Goal: Information Seeking & Learning: Find specific fact

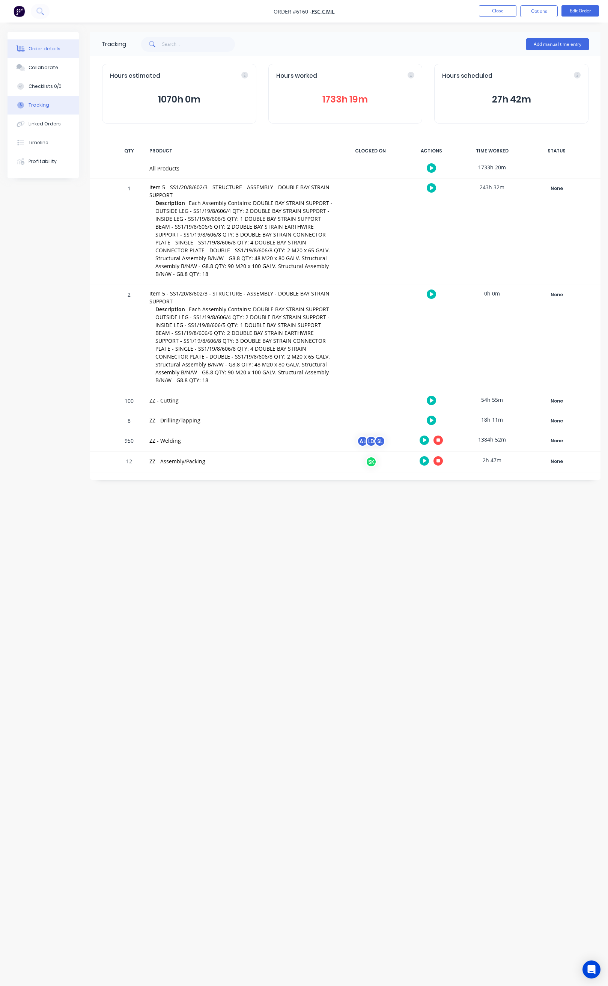
click at [57, 53] on button "Order details" at bounding box center [43, 48] width 71 height 19
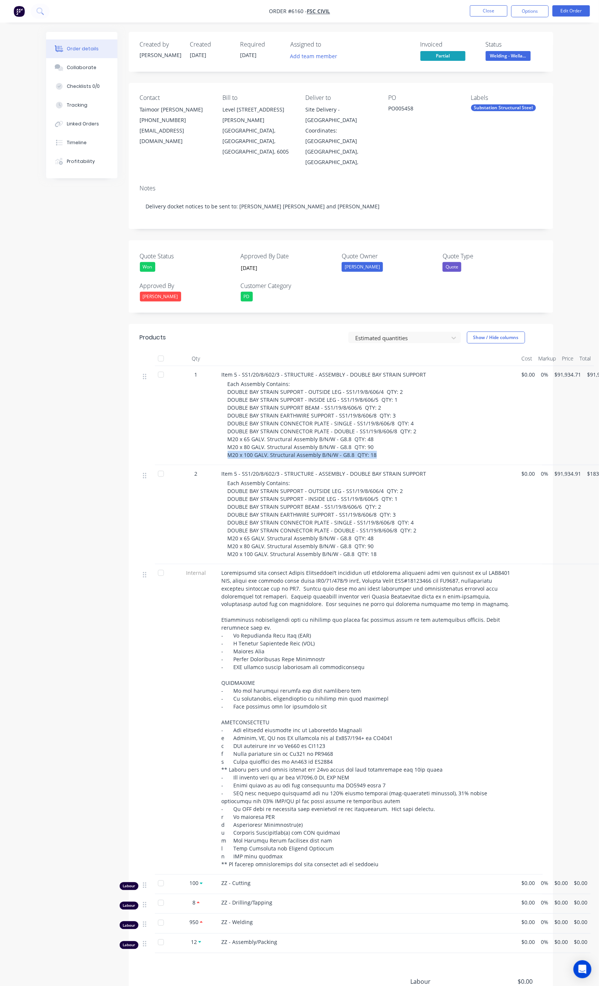
drag, startPoint x: 181, startPoint y: 434, endPoint x: 337, endPoint y: 440, distance: 156.3
click at [337, 440] on div "Item 5 - SS1/20/8/602/3 - STRUCTURE - ASSEMBLY - DOUBLE BAY STRAIN SUPPORT Each…" at bounding box center [369, 415] width 300 height 99
copy span "M20 x 100 GALV. Structural Assembly B/N/W - G8.8 QTY: 18"
drag, startPoint x: 428, startPoint y: 110, endPoint x: 397, endPoint y: 115, distance: 31.5
click at [397, 115] on div "PO005458" at bounding box center [423, 109] width 71 height 11
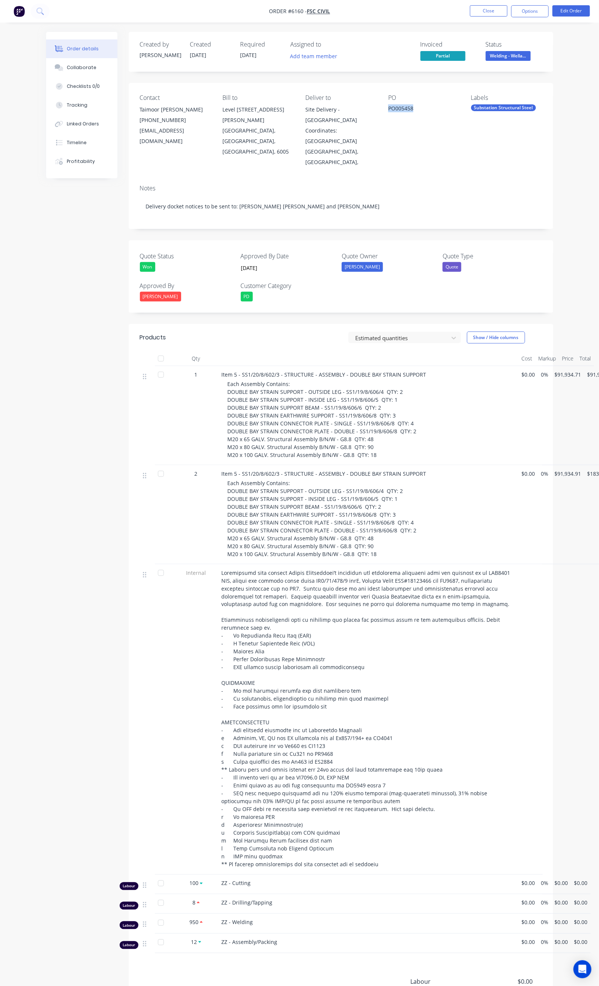
copy div "PO005458"
click at [487, 12] on button "Close" at bounding box center [489, 10] width 38 height 11
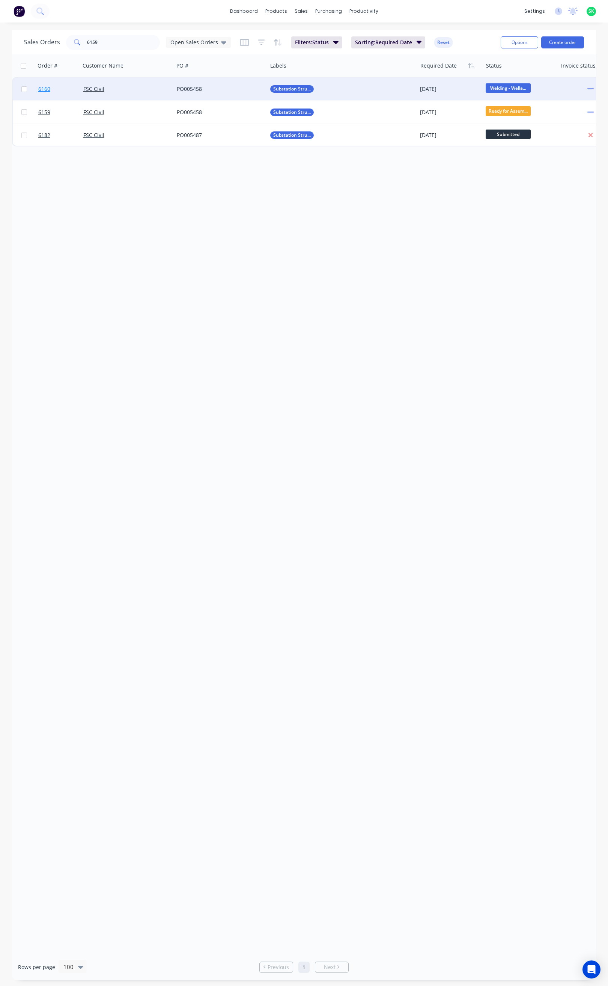
click at [42, 86] on span "6160" at bounding box center [44, 89] width 12 height 8
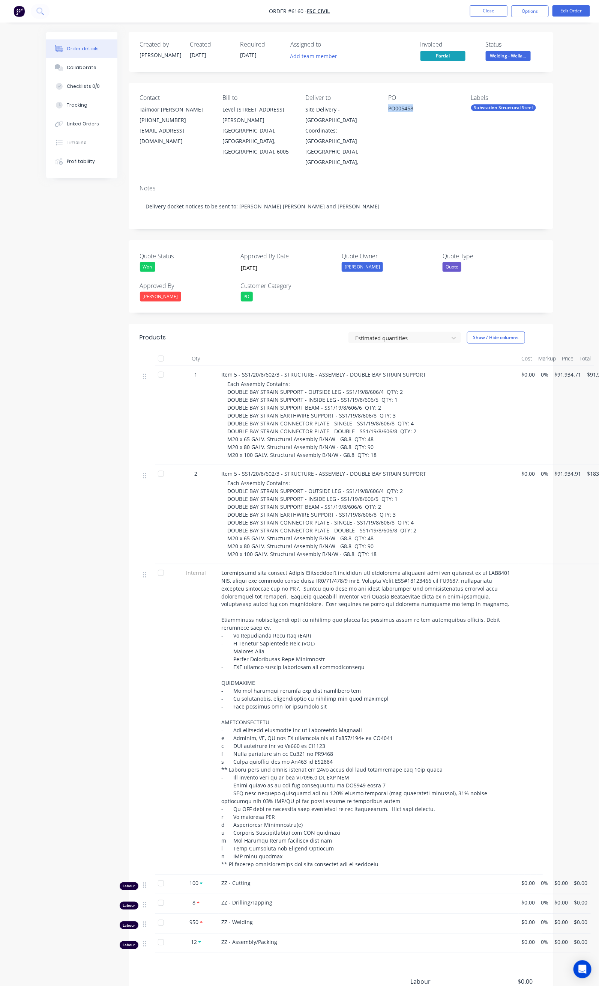
drag, startPoint x: 427, startPoint y: 109, endPoint x: 396, endPoint y: 113, distance: 31.7
click at [396, 113] on div "PO005458" at bounding box center [423, 109] width 71 height 11
copy div "PO005458"
drag, startPoint x: 186, startPoint y: 402, endPoint x: 372, endPoint y: 406, distance: 185.8
click at [372, 406] on div "Item 5 - SS1/20/8/602/3 - STRUCTURE - ASSEMBLY - DOUBLE BAY STRAIN SUPPORT Each…" at bounding box center [369, 415] width 300 height 99
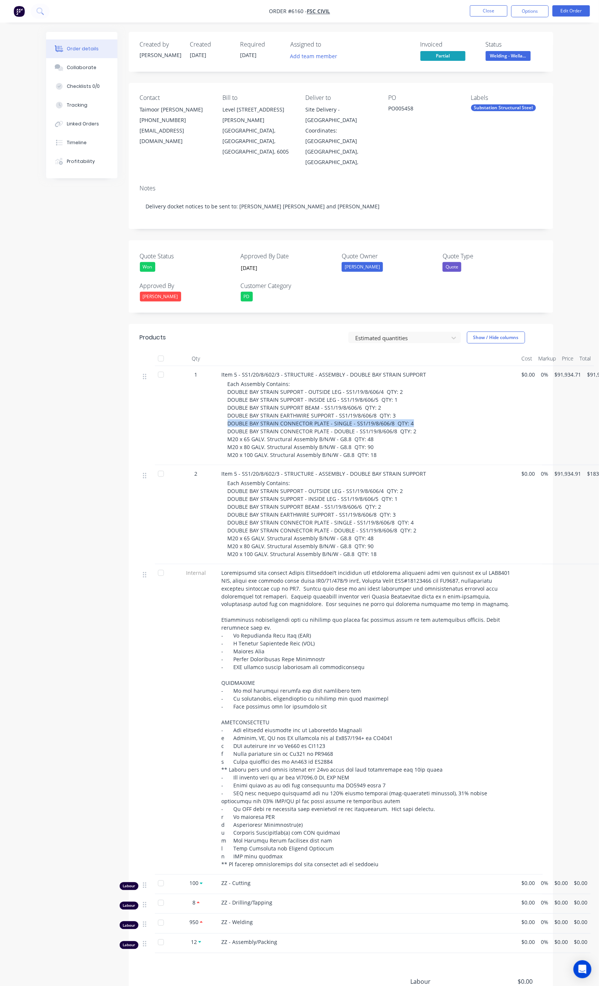
copy span "DOUBLE BAY STRAIN CONNECTOR PLATE - SINGLE - SS1/19/8/606/8 QTY: 4"
click at [174, 406] on div "1" at bounding box center [196, 415] width 45 height 99
drag, startPoint x: 181, startPoint y: 401, endPoint x: 374, endPoint y: 432, distance: 196.1
click at [374, 432] on div "Item 5 - SS1/20/8/602/3 - STRUCTURE - ASSEMBLY - DOUBLE BAY STRAIN SUPPORT Each…" at bounding box center [369, 415] width 300 height 99
copy span "DOUBLE BAY STRAIN CONNECTOR PLATE - SINGLE - SS1/19/8/606/8 QTY: 4 DOUBLE BAY S…"
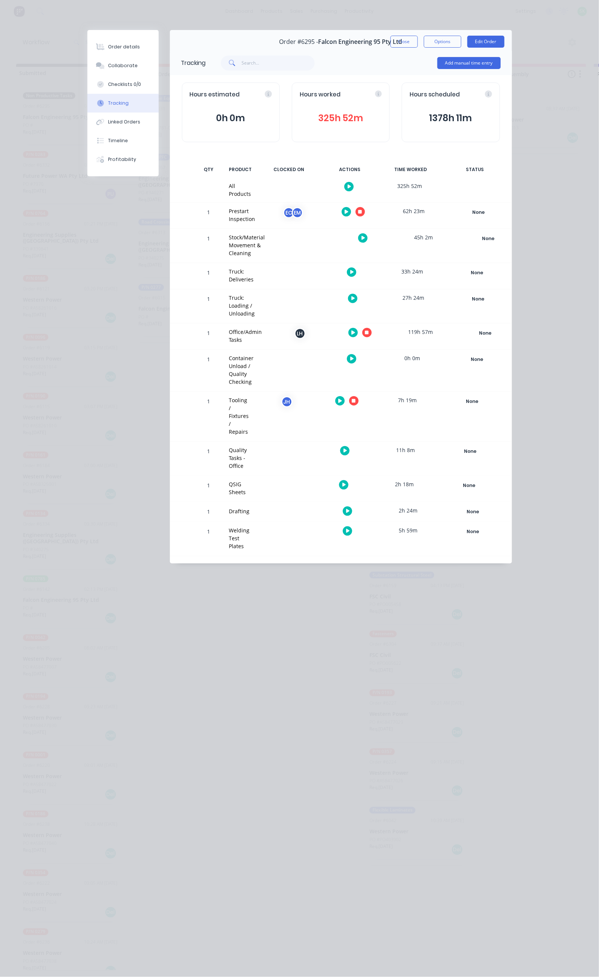
click at [418, 39] on button "Close" at bounding box center [404, 42] width 27 height 12
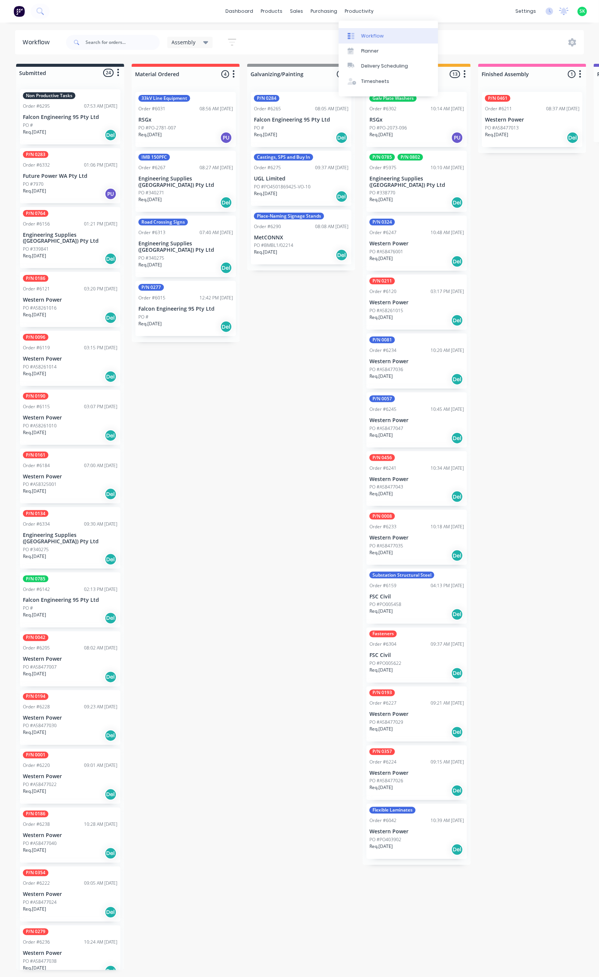
click at [365, 32] on link "Workflow" at bounding box center [388, 35] width 99 height 15
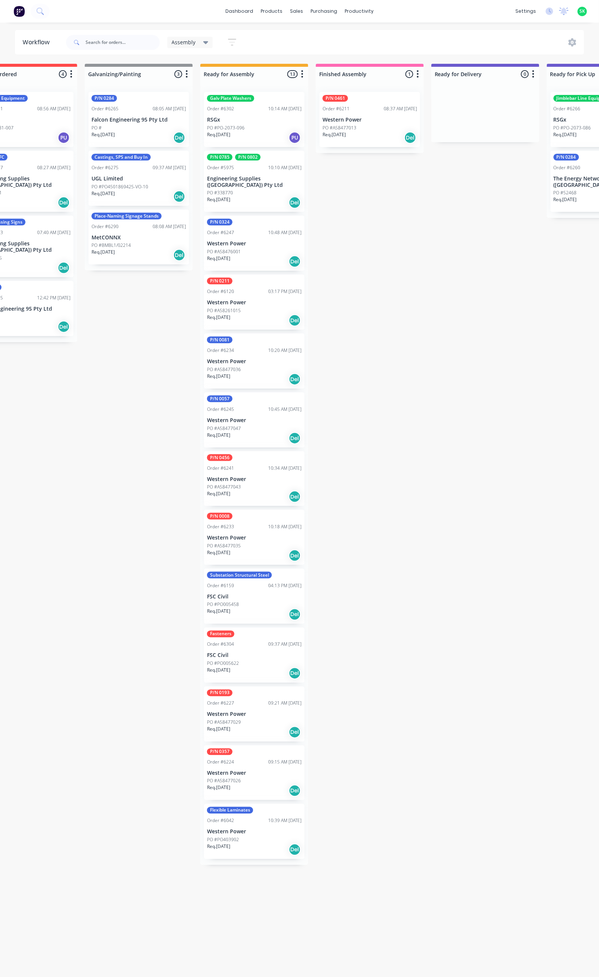
scroll to position [0, 160]
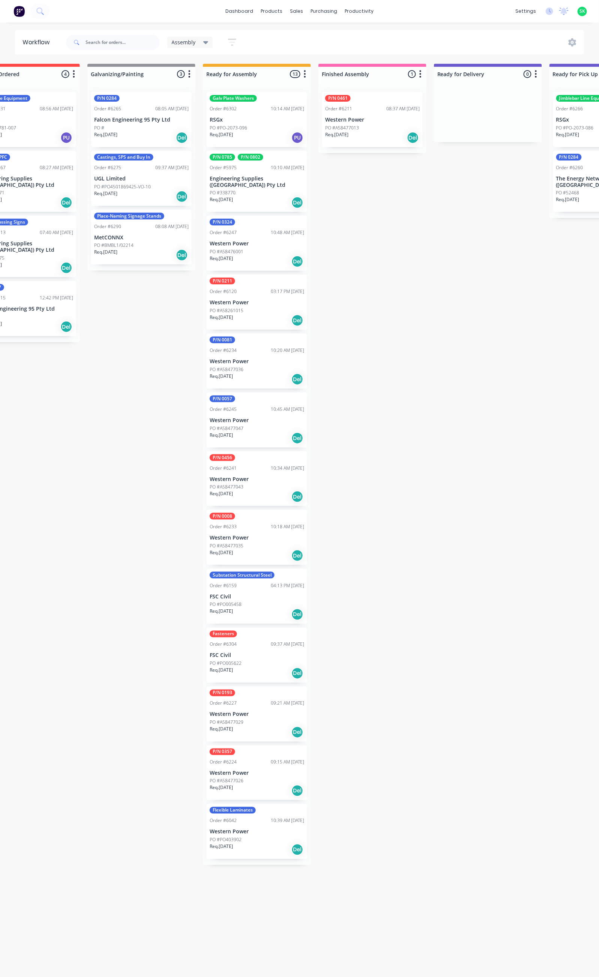
click at [254, 231] on div "P/N 0324 Order #6247 10:48 AM 19/08/25 Western Power PO #A58476001 Req. 02/10/2…" at bounding box center [257, 243] width 101 height 55
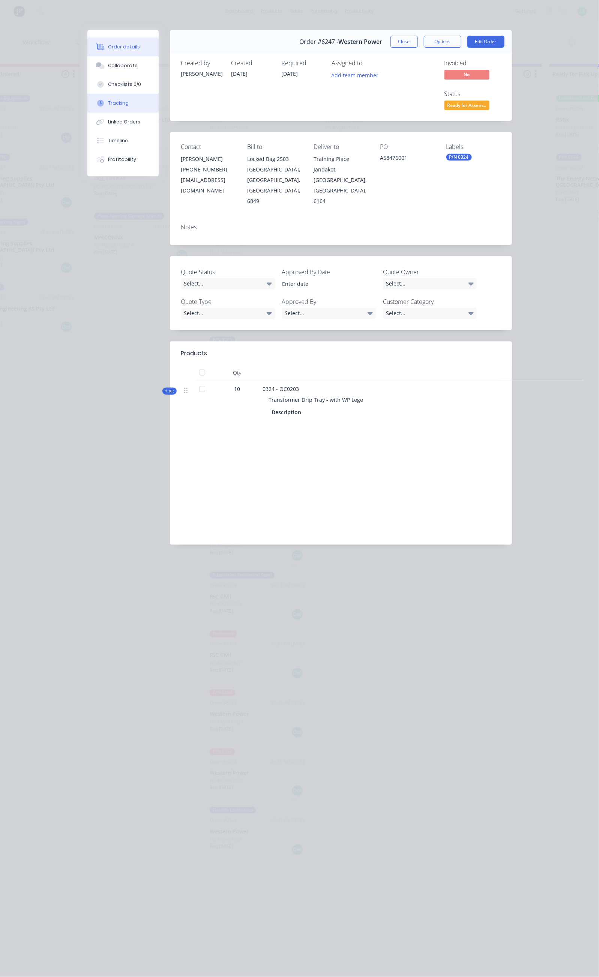
click at [87, 103] on button "Tracking" at bounding box center [122, 103] width 71 height 19
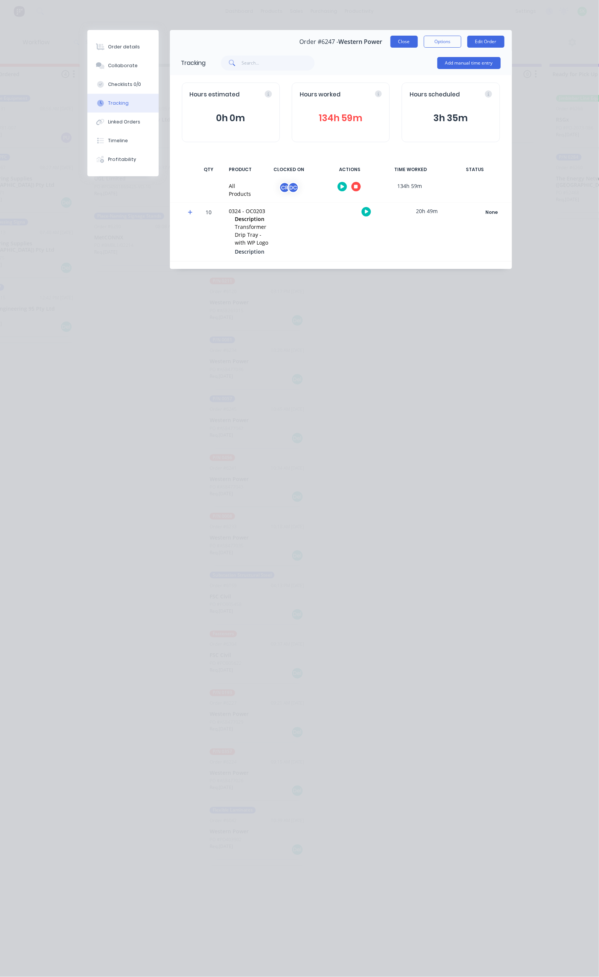
click at [418, 41] on button "Close" at bounding box center [404, 42] width 27 height 12
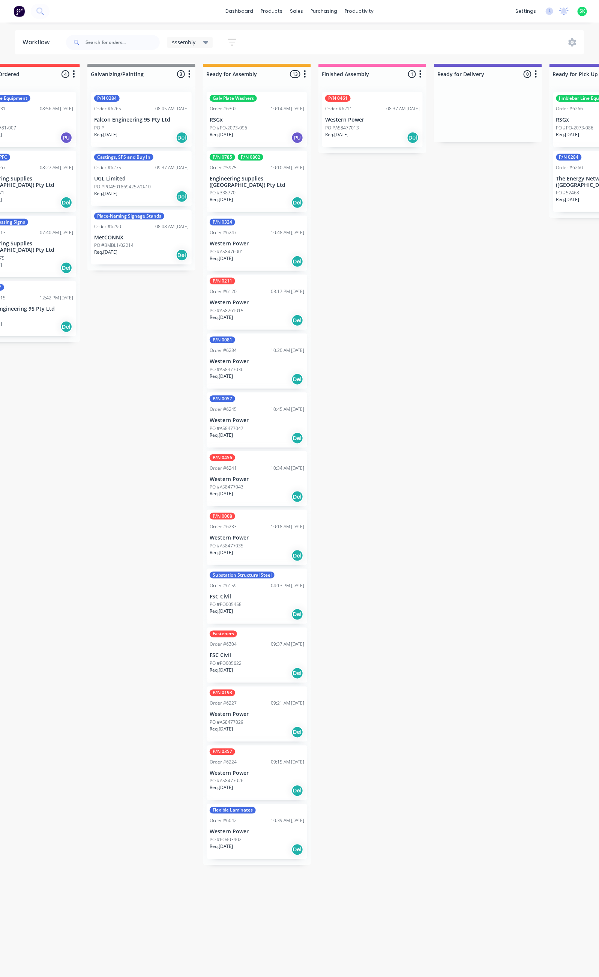
click at [255, 667] on div "Req. 30/10/25 Del" at bounding box center [257, 673] width 95 height 13
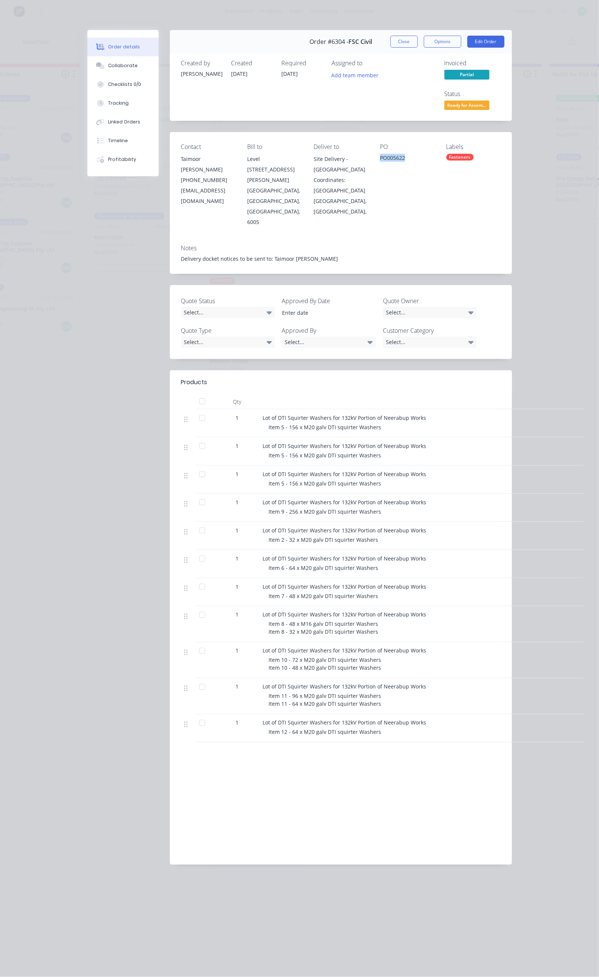
drag, startPoint x: 427, startPoint y: 131, endPoint x: 393, endPoint y: 133, distance: 33.9
click at [392, 134] on div "Contact Taimoor Amed Awan (08) 9356 7048 taimoor.a@fsccivils.com.au Bill to Lev…" at bounding box center [341, 185] width 342 height 106
copy div "PO005622"
drag, startPoint x: 215, startPoint y: 355, endPoint x: 355, endPoint y: 355, distance: 139.6
click at [355, 414] on div "Lot of DTI Squirter Washers for 132kV Portion of Neerabup Works" at bounding box center [410, 418] width 294 height 8
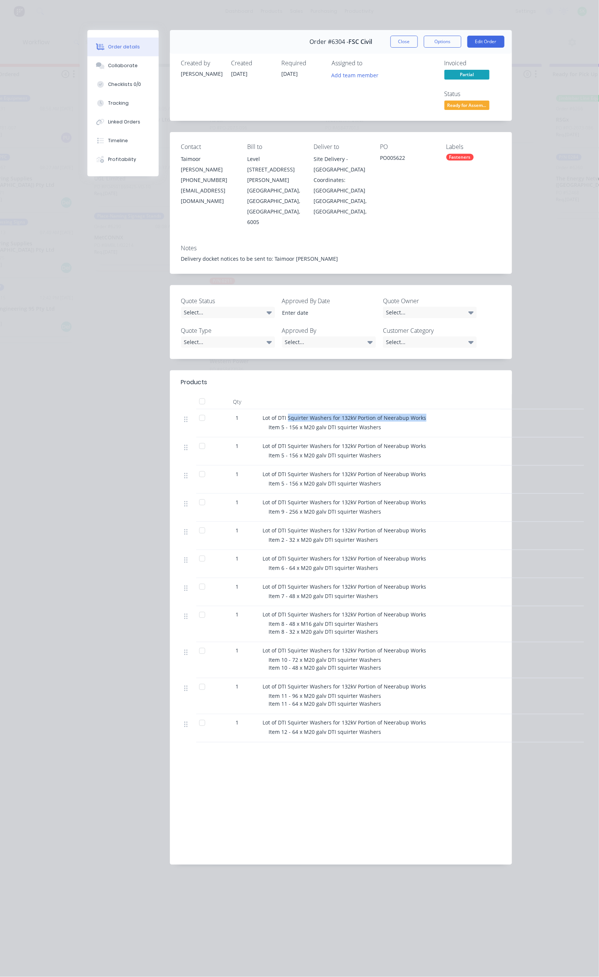
copy span "Squirter Washers for 132kV Portion of Neerabup Works"
click at [462, 42] on button "Options" at bounding box center [443, 42] width 38 height 12
click at [455, 89] on div "Delivery Docket" at bounding box center [422, 91] width 65 height 11
click at [455, 106] on div "Custom" at bounding box center [422, 106] width 65 height 11
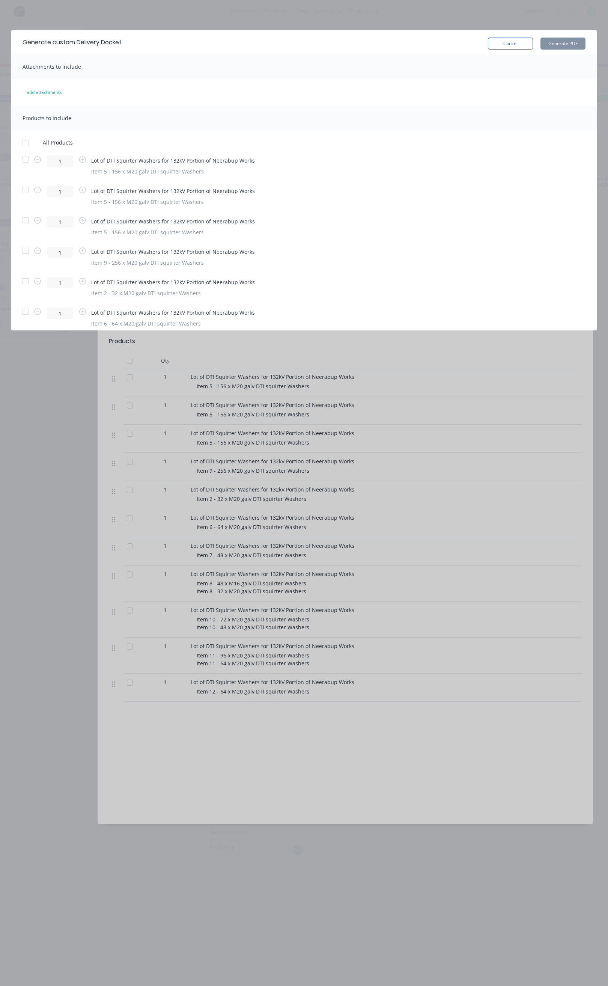
click at [25, 160] on div at bounding box center [25, 159] width 15 height 15
click at [556, 40] on button "Generate PDF" at bounding box center [562, 44] width 45 height 12
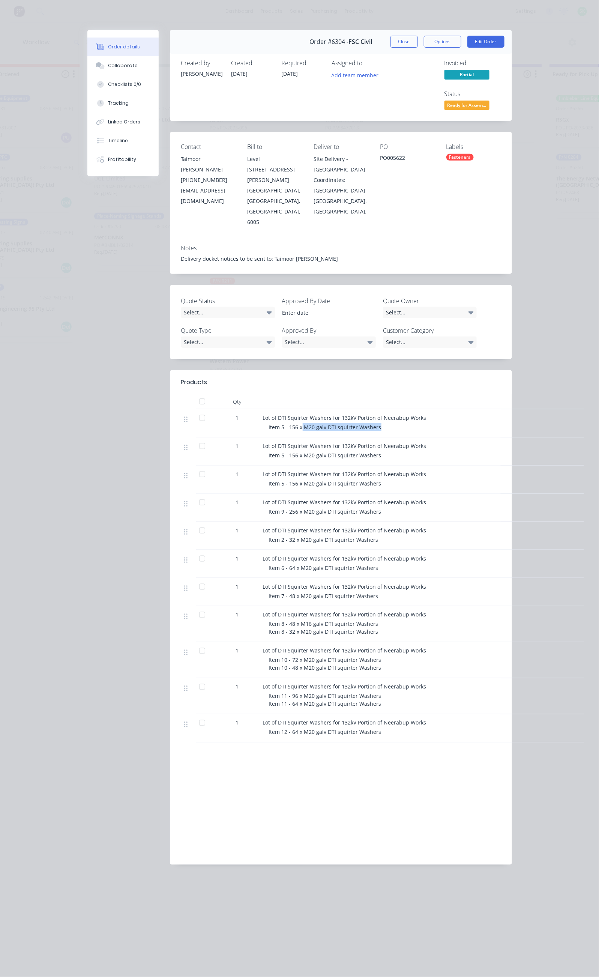
drag, startPoint x: 230, startPoint y: 364, endPoint x: 305, endPoint y: 364, distance: 75.4
click at [305, 424] on span "Item 5 - 156 x M20 galv DTI squirter Washers" at bounding box center [325, 427] width 113 height 7
copy span "M20 galv DTI squirter Washers"
click at [418, 36] on button "Close" at bounding box center [404, 42] width 27 height 12
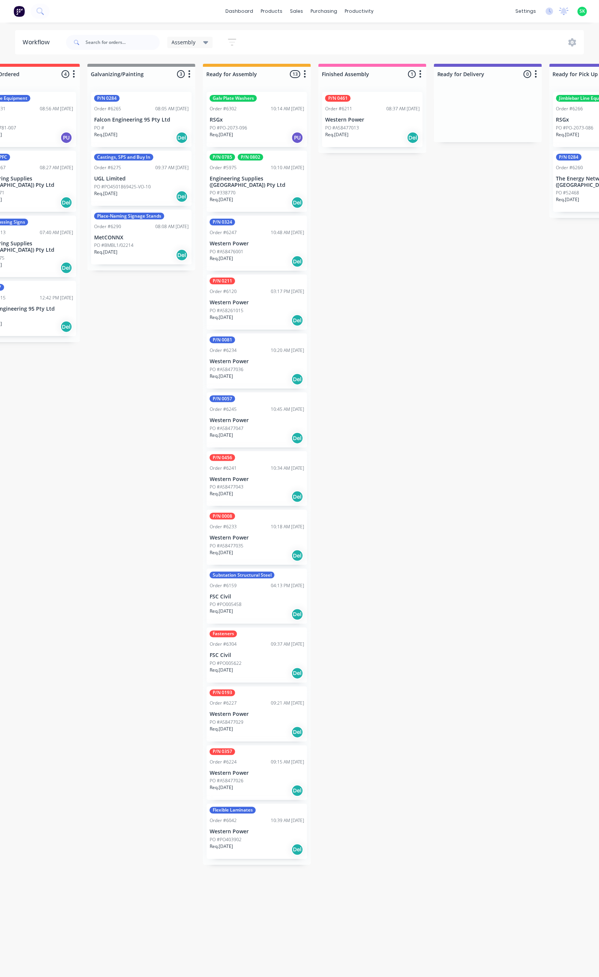
click at [254, 131] on div "PO #PO-2073-096" at bounding box center [257, 128] width 95 height 7
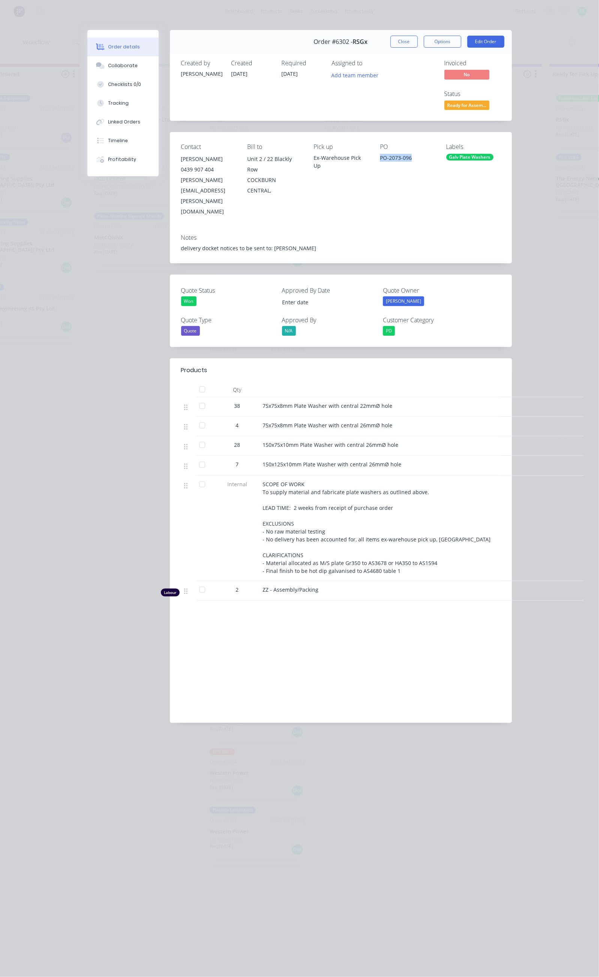
drag, startPoint x: 426, startPoint y: 128, endPoint x: 392, endPoint y: 134, distance: 34.2
click at [392, 134] on div "Contact Leigh Stobie 0439 907 404 leigh.stobie@alliedpower.com.au Bill to Unit …" at bounding box center [341, 180] width 342 height 96
copy div "PO-2073-096"
drag, startPoint x: 191, startPoint y: 345, endPoint x: 322, endPoint y: 349, distance: 131.8
click at [322, 397] on div "75x75x8mm Plate Washer with central 22mmØ hole" at bounding box center [410, 407] width 300 height 20
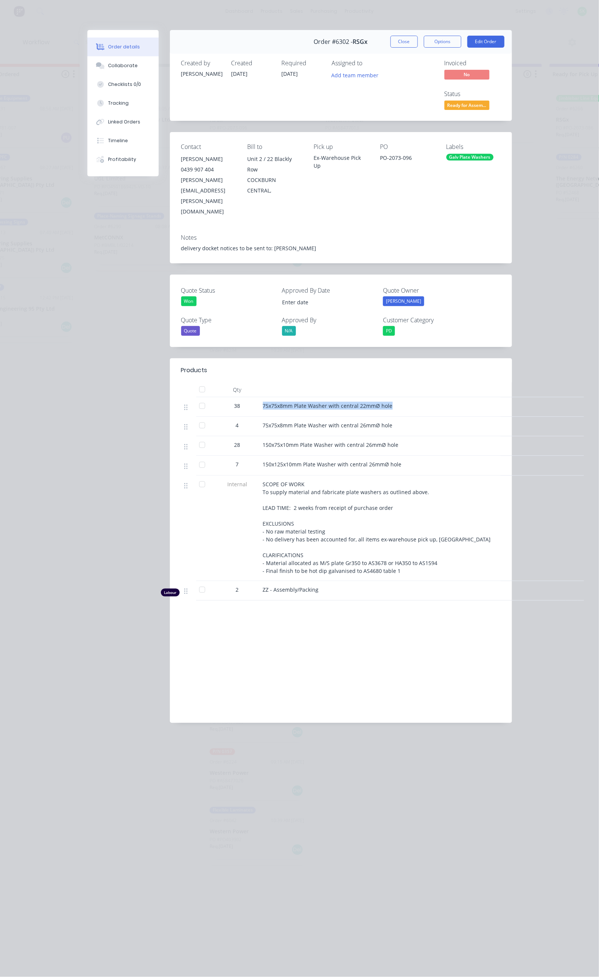
copy span "75x75x8mm Plate Washer with central 22mmØ hole"
drag, startPoint x: 191, startPoint y: 364, endPoint x: 320, endPoint y: 372, distance: 129.3
click at [319, 417] on div "75x75x8mm Plate Washer with central 26mmØ hole" at bounding box center [410, 427] width 300 height 20
copy span "75x75x8mm Plate Washer with central 26mmØ hole"
drag, startPoint x: 187, startPoint y: 388, endPoint x: 325, endPoint y: 390, distance: 137.4
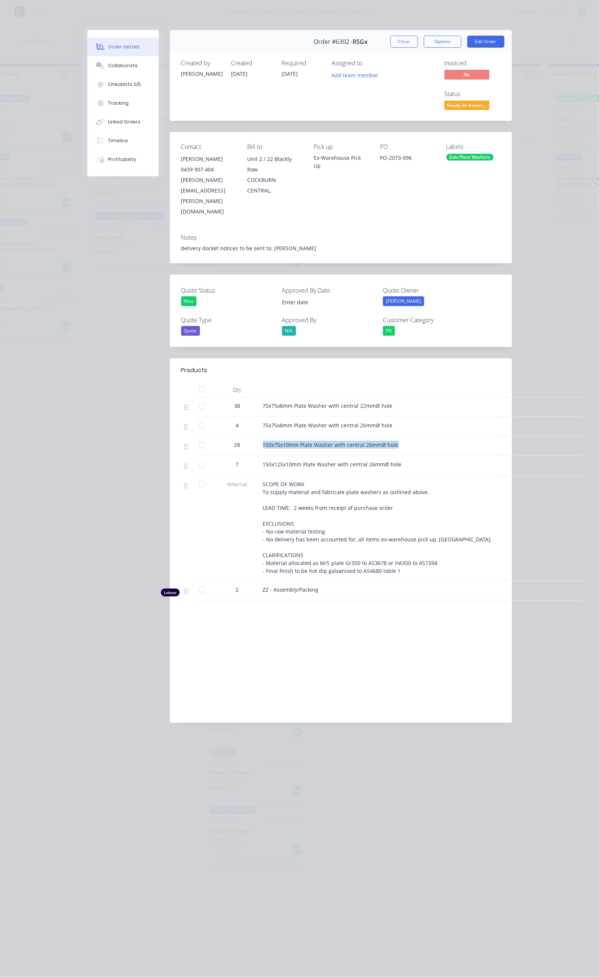
click at [325, 436] on div "150x75x10mm Plate Washer with central 26mmØ hole" at bounding box center [410, 446] width 300 height 20
copy span "150x75x10mm Plate Washer with central 26mmØ hole"
drag, startPoint x: 191, startPoint y: 403, endPoint x: 338, endPoint y: 404, distance: 147.1
click at [338, 460] on div "150x125x10mm Plate Washer with central 26mmØ hole" at bounding box center [410, 464] width 294 height 8
copy span "150x125x10mm Plate Washer with central 26mmØ hole"
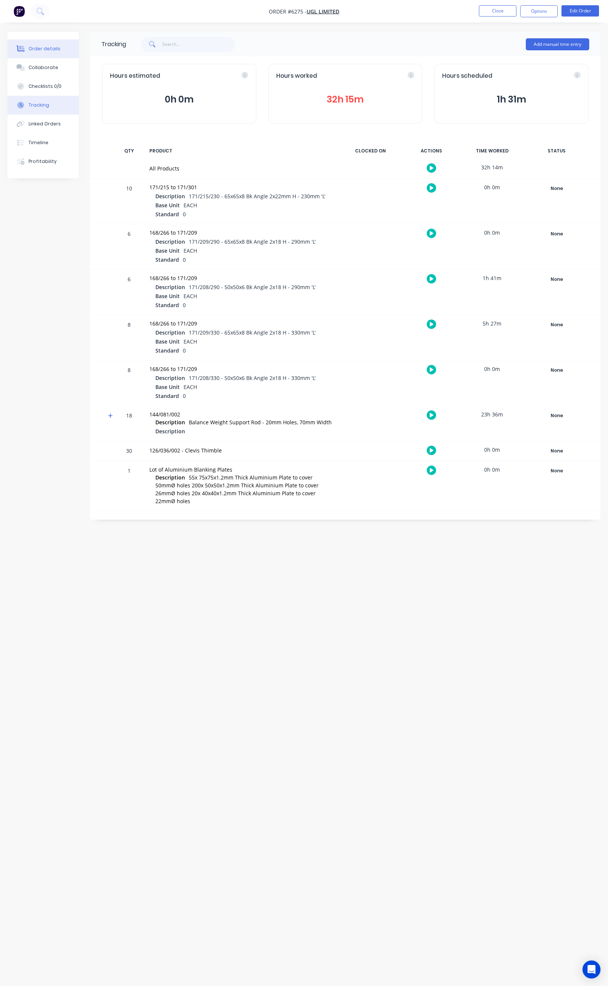
click at [57, 48] on div "Order details" at bounding box center [45, 48] width 32 height 7
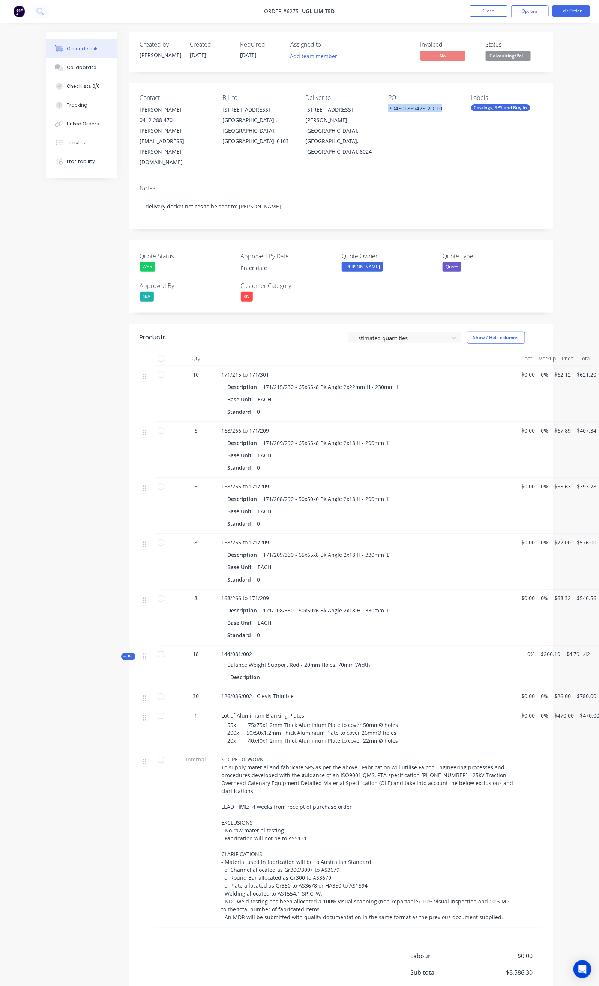
drag, startPoint x: 455, startPoint y: 107, endPoint x: 395, endPoint y: 114, distance: 60.1
click at [397, 114] on div "PO4501869425-VO-10" at bounding box center [423, 109] width 71 height 11
copy div "PO4501869425-VO-10"
drag, startPoint x: 206, startPoint y: 692, endPoint x: 368, endPoint y: 699, distance: 161.9
click at [368, 721] on div "55x 75x75x1.2mm Thick Aluminium Plate to cover 50mmØ holes 200x 50x50x1.2mm Thi…" at bounding box center [372, 733] width 288 height 24
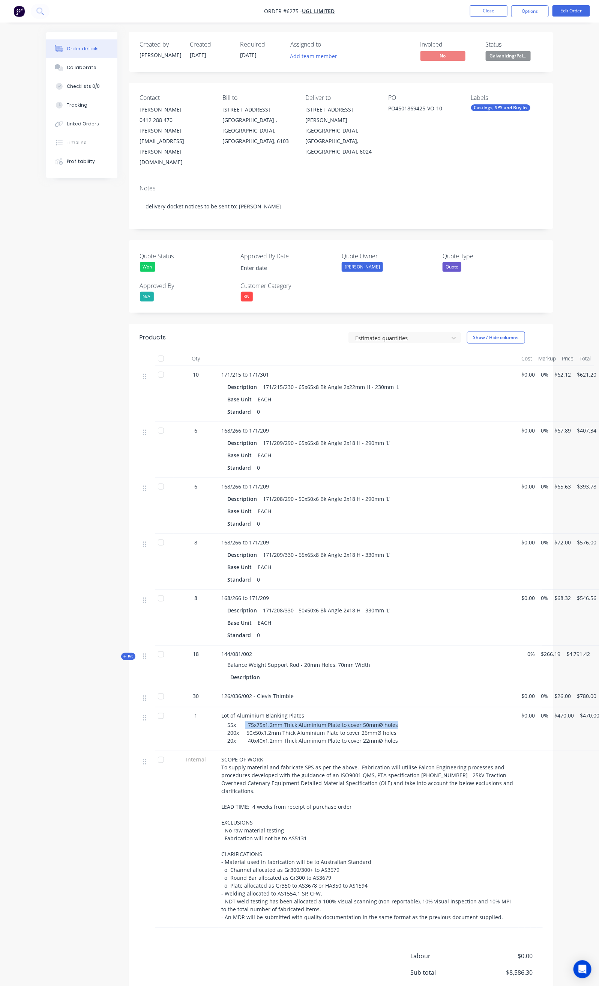
copy span "75x75x1.2mm Thick Aluminium Plate to cover 50mmØ holes"
drag, startPoint x: 205, startPoint y: 703, endPoint x: 354, endPoint y: 706, distance: 148.7
click at [354, 721] on span "55x 75x75x1.2mm Thick Aluminium Plate to cover 50mmØ holes 200x 50x50x1.2mm Thi…" at bounding box center [313, 732] width 171 height 23
copy span "50x50x1.2mm Thick Aluminium Plate to cover 26mmØ holes"
drag, startPoint x: 209, startPoint y: 713, endPoint x: 356, endPoint y: 718, distance: 147.6
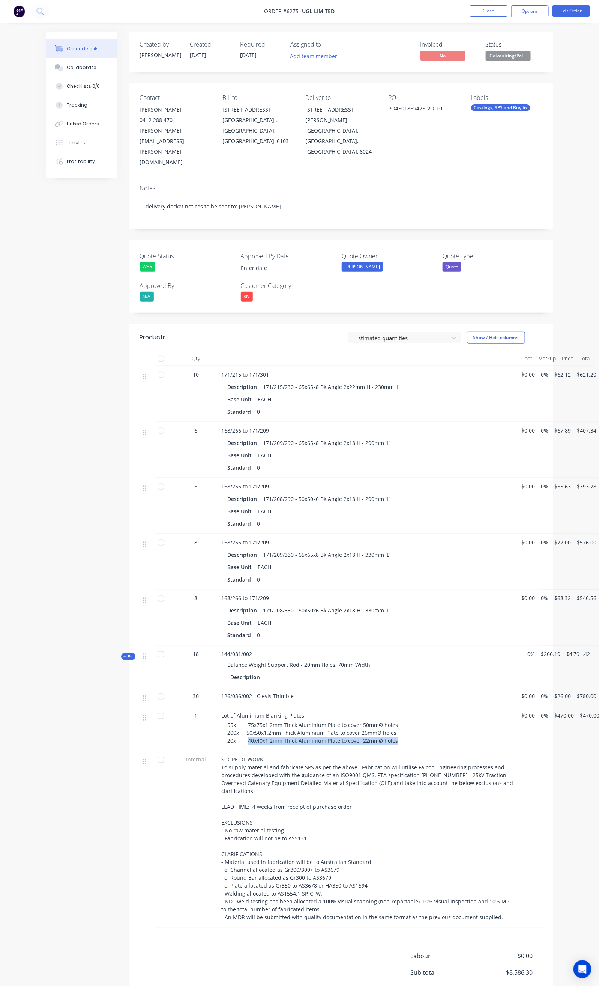
click at [356, 718] on div "Lot of Aluminium Blanking Plates 55x 75x75x1.2mm Thick Aluminium Plate to cover…" at bounding box center [369, 729] width 300 height 44
copy span "40x40x1.2mm Thick Aluminium Plate to cover 22mmØ holes"
click at [480, 16] on button "Close" at bounding box center [489, 10] width 38 height 11
